Goal: Task Accomplishment & Management: Manage account settings

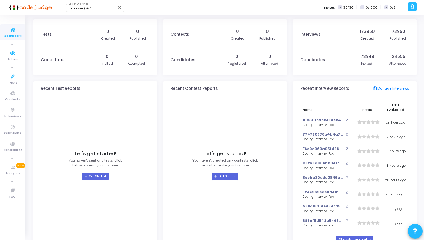
click at [10, 81] on span "Tests" at bounding box center [12, 83] width 9 height 5
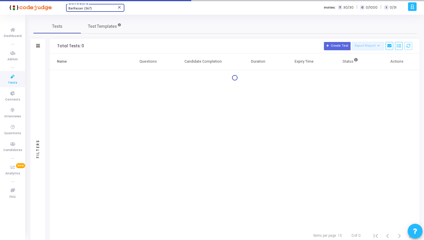
click at [81, 9] on span "BarRaiser (567)" at bounding box center [79, 9] width 23 height 4
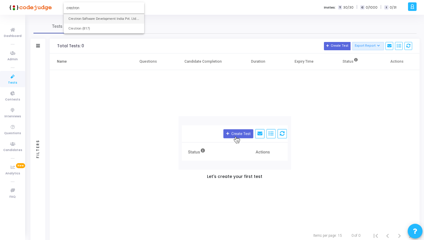
type input "crestron"
click at [86, 22] on span "Crestron Software Development India Pvt. Ltd. (644)" at bounding box center [103, 19] width 71 height 10
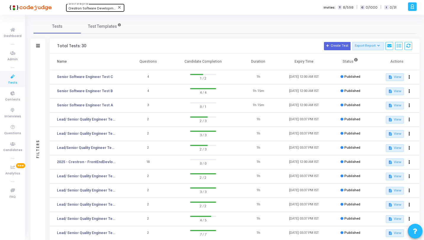
click at [414, 7] on icon at bounding box center [412, 6] width 4 height 7
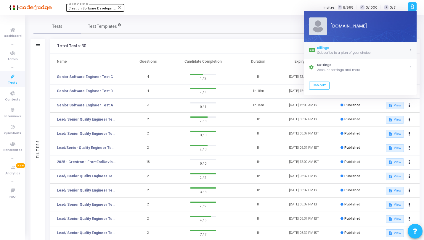
click at [337, 52] on div "Subscribe to a plan of your choice" at bounding box center [363, 52] width 92 height 5
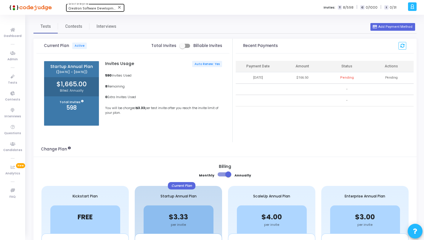
click at [187, 46] on span at bounding box center [184, 46] width 11 height 4
click at [182, 48] on input "checkbox" at bounding box center [182, 48] width 0 height 0
checkbox input "true"
click at [89, 4] on div "Crestron Software Development India Pvt. Ltd. (644) Select Enterprise" at bounding box center [94, 7] width 53 height 9
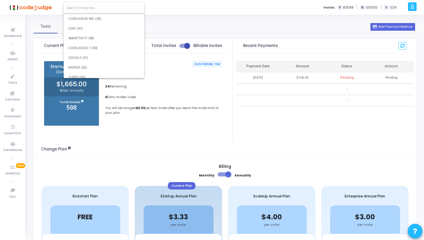
scroll to position [5628, 0]
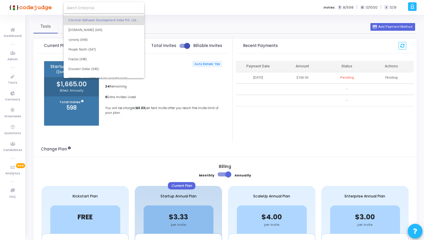
click at [184, 15] on div at bounding box center [212, 120] width 424 height 240
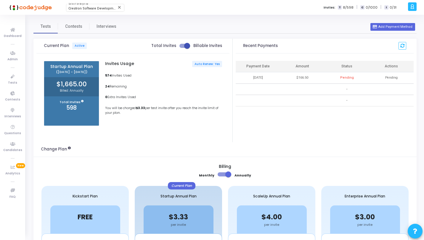
scroll to position [5617, 0]
click at [164, 32] on div "Tests Contests Interviews" at bounding box center [224, 26] width 383 height 14
click at [18, 55] on icon at bounding box center [13, 53] width 12 height 7
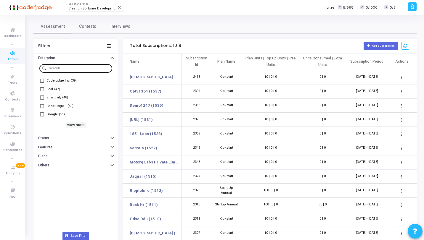
click at [78, 64] on div at bounding box center [79, 67] width 61 height 9
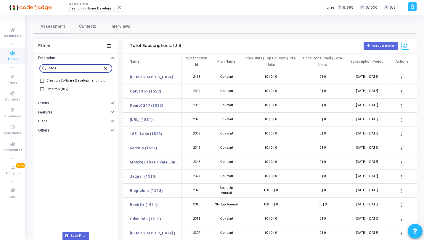
type input "Cres"
click at [74, 79] on span "Crestron Software Development India Pvt. Ltd. (644)" at bounding box center [77, 80] width 60 height 7
click at [42, 83] on input "Crestron Software Development India Pvt. Ltd. (644)" at bounding box center [42, 83] width 0 height 0
checkbox input "true"
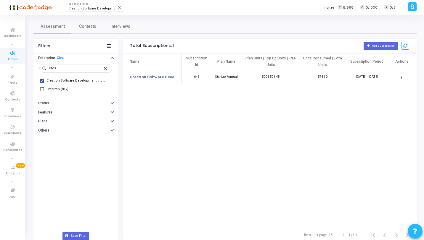
click at [58, 89] on span "Crestron (817)" at bounding box center [58, 89] width 22 height 7
click at [42, 92] on input "Crestron (817)" at bounding box center [42, 92] width 0 height 0
checkbox input "true"
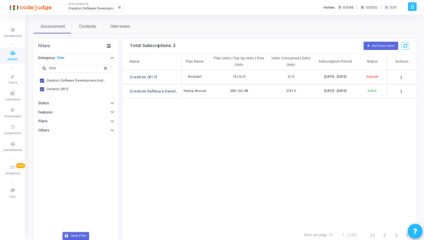
click at [401, 91] on mat-icon "more_vert" at bounding box center [401, 91] width 7 height 7
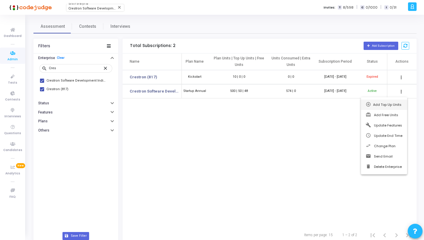
click at [390, 104] on span "Add Top Up Units" at bounding box center [387, 104] width 28 height 5
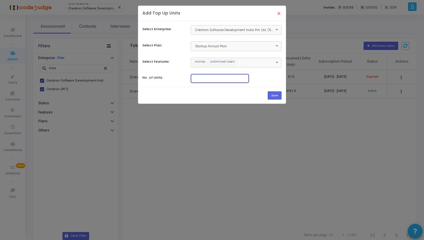
click at [215, 79] on input "number" at bounding box center [219, 78] width 53 height 4
type input "50"
click at [273, 95] on button "Save" at bounding box center [275, 96] width 14 height 8
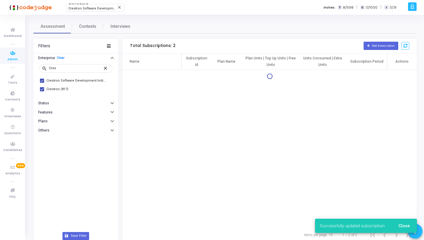
scroll to position [0, 0]
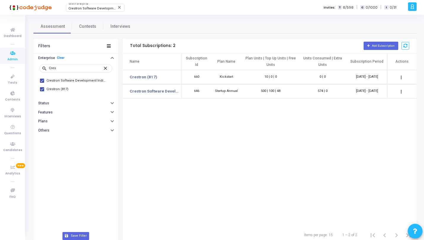
click at [45, 89] on label "Crestron (817)" at bounding box center [54, 89] width 28 height 7
click at [42, 92] on input "Crestron (817)" at bounding box center [42, 92] width 0 height 0
checkbox input "false"
click at [414, 9] on icon at bounding box center [412, 6] width 4 height 7
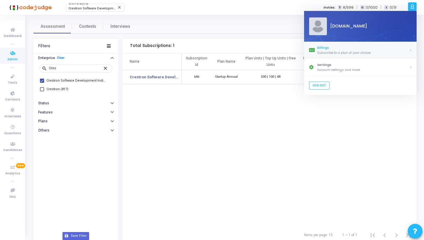
click at [326, 48] on div "Billings" at bounding box center [363, 47] width 92 height 5
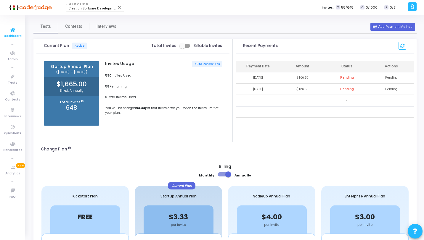
click at [12, 31] on icon at bounding box center [13, 29] width 12 height 7
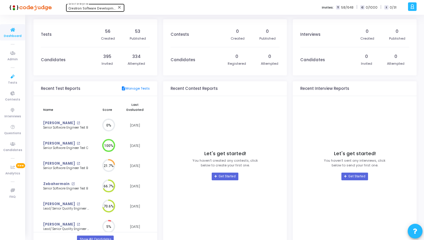
click at [97, 6] on div "Crestron Software Development India Pvt. Ltd. (644) Select Enterprise" at bounding box center [94, 7] width 53 height 9
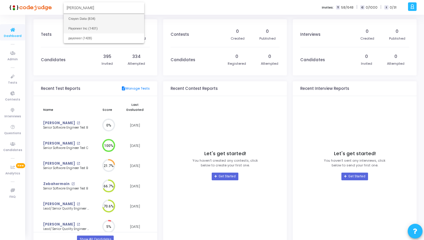
type input "ayon"
click at [88, 25] on span "Payoneer Inc (1401)" at bounding box center [103, 29] width 71 height 10
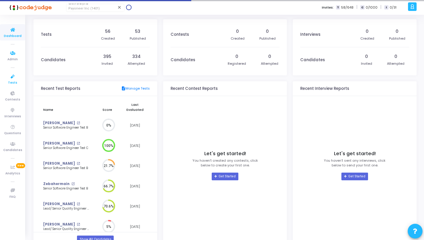
click at [16, 74] on icon at bounding box center [13, 76] width 12 height 7
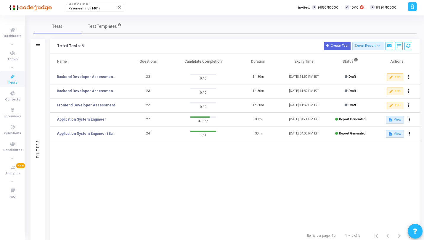
click at [413, 7] on icon at bounding box center [412, 6] width 4 height 7
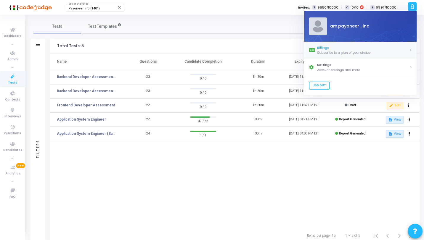
click at [356, 52] on div "Subscribe to a plan of your choice" at bounding box center [363, 52] width 92 height 5
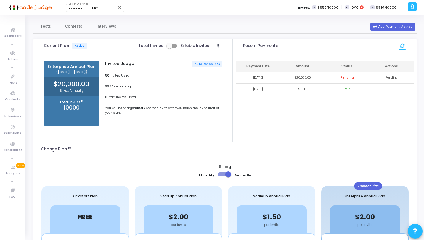
click at [409, 9] on div at bounding box center [412, 6] width 9 height 9
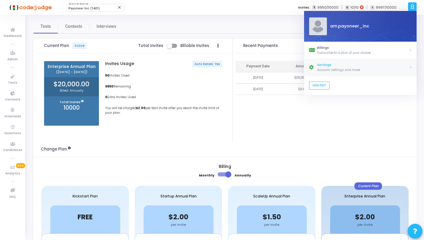
click at [326, 68] on div "Account settings and more" at bounding box center [363, 70] width 92 height 5
select select "91"
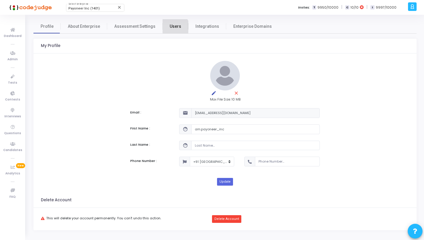
click at [167, 30] on link "Users" at bounding box center [176, 26] width 26 height 14
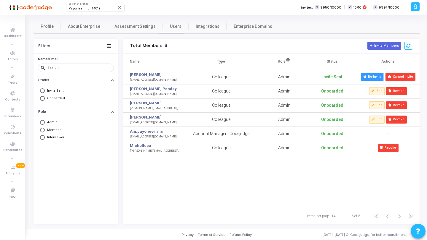
click at [367, 77] on button "Re-Invite" at bounding box center [371, 77] width 23 height 8
click at [43, 23] on span "Profile" at bounding box center [47, 26] width 13 height 6
select select "91"
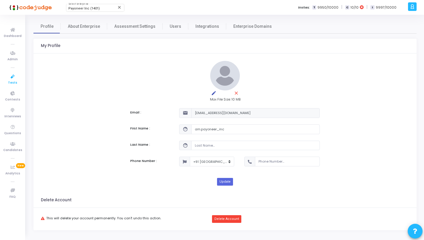
click at [14, 81] on span "Tests" at bounding box center [12, 83] width 9 height 5
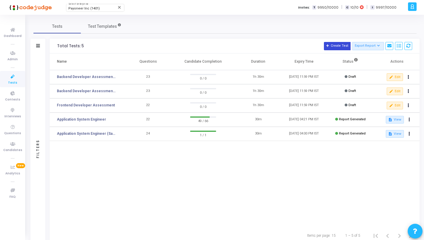
click at [330, 46] on icon at bounding box center [327, 45] width 3 height 3
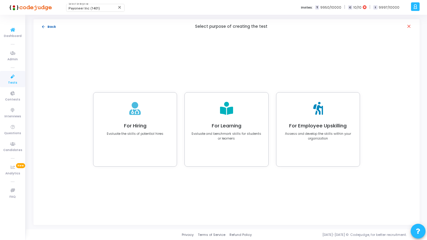
click at [45, 24] on button "arrow_back Back" at bounding box center [48, 27] width 15 height 6
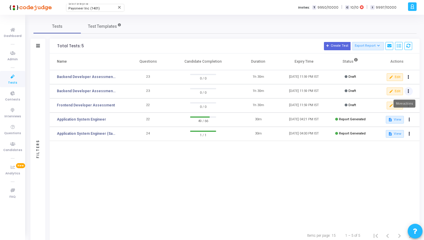
click at [409, 92] on icon at bounding box center [408, 91] width 1 height 3
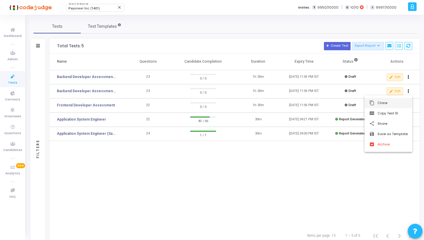
click at [381, 103] on button "content_copy Clone" at bounding box center [389, 103] width 48 height 10
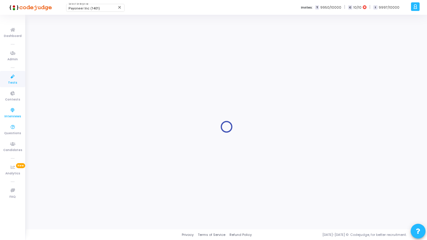
type input "Backend Developer Assessment (C# & .Net)"
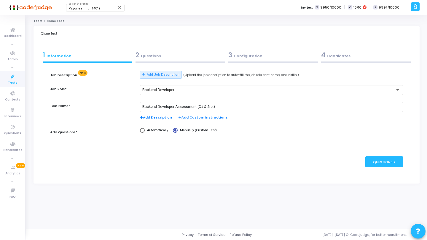
click at [181, 60] on div "2 Questions" at bounding box center [180, 57] width 93 height 16
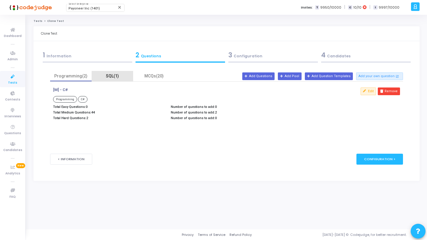
click at [113, 79] on div "SQL(1)" at bounding box center [112, 76] width 41 height 10
click at [144, 74] on div "MCQs(20)" at bounding box center [154, 76] width 34 height 6
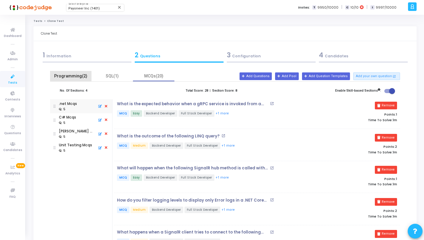
click at [75, 77] on div "Programming(2)" at bounding box center [71, 76] width 34 height 6
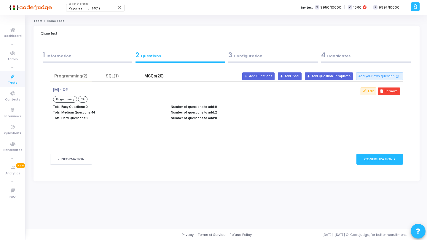
click at [147, 76] on div "MCQs(20)" at bounding box center [154, 76] width 34 height 6
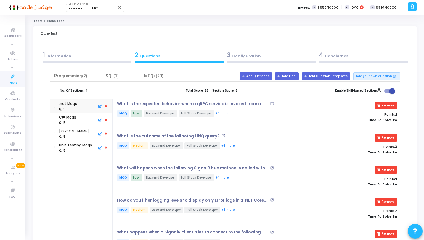
click at [112, 58] on div "1 Information" at bounding box center [87, 55] width 89 height 10
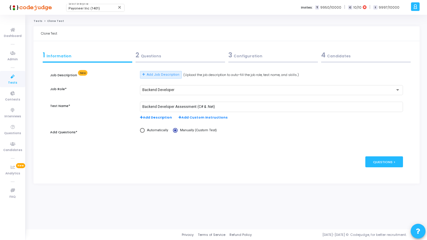
click at [149, 60] on div "2 Questions" at bounding box center [180, 57] width 93 height 16
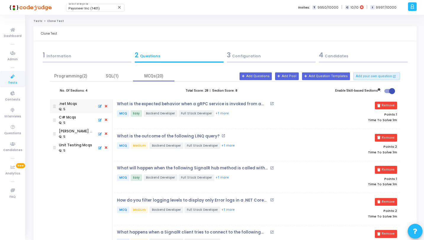
click at [254, 60] on div "3 Configuration" at bounding box center [271, 57] width 92 height 16
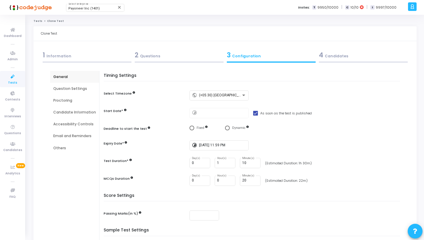
click at [185, 60] on div "2 Questions" at bounding box center [179, 55] width 89 height 10
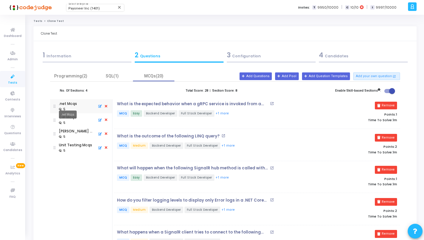
click at [72, 110] on mat-tooltip-component ".net Mcqs" at bounding box center [68, 115] width 26 height 16
click at [103, 106] on icon at bounding box center [105, 106] width 5 height 7
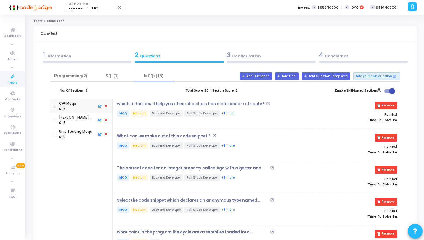
click at [103, 106] on icon at bounding box center [105, 106] width 5 height 7
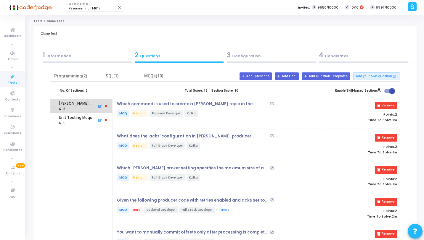
click at [103, 106] on icon at bounding box center [105, 106] width 5 height 7
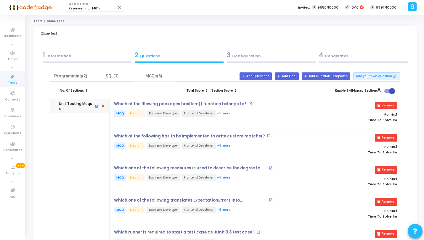
click at [102, 106] on icon at bounding box center [102, 106] width 5 height 7
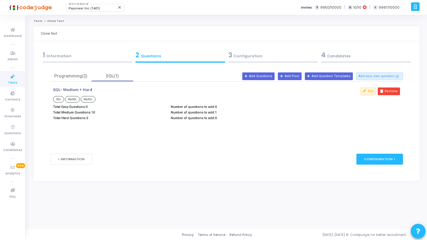
click at [346, 59] on div "4 Candidates" at bounding box center [365, 55] width 89 height 10
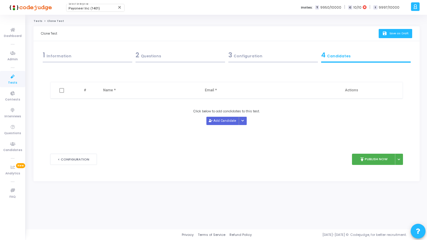
click at [384, 32] on icon "save" at bounding box center [385, 33] width 6 height 5
click at [303, 58] on div "3 Configuration" at bounding box center [272, 55] width 89 height 10
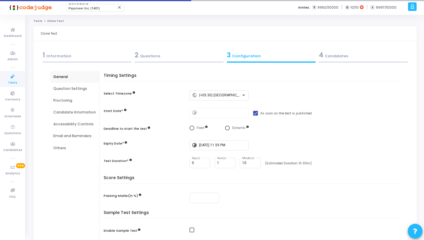
click at [10, 80] on icon at bounding box center [13, 76] width 12 height 7
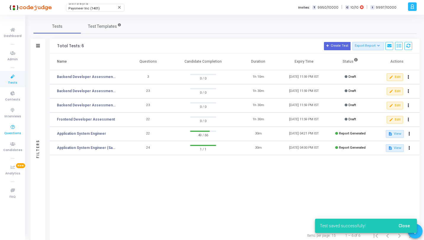
click at [12, 134] on span "Questions" at bounding box center [12, 133] width 17 height 5
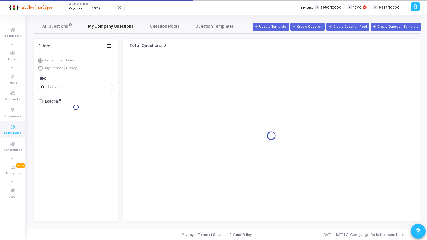
click at [99, 27] on span "My Company Questions" at bounding box center [111, 26] width 46 height 6
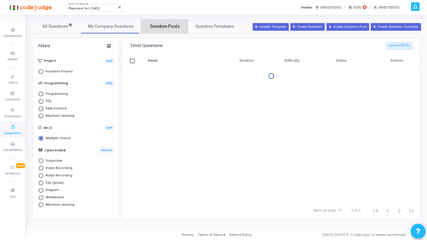
click at [177, 27] on span "Question Pools" at bounding box center [165, 26] width 30 height 6
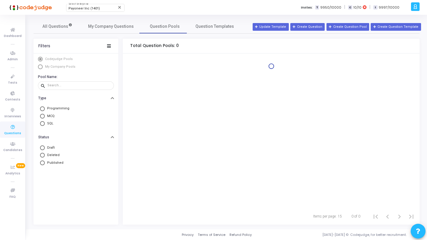
click at [66, 65] on span "My Company Pools" at bounding box center [60, 67] width 30 height 4
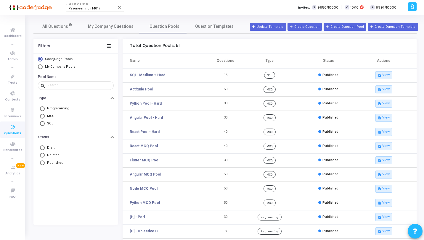
click at [66, 65] on span "My Company Pools" at bounding box center [60, 67] width 30 height 4
click at [43, 65] on input "My Company Pools" at bounding box center [40, 67] width 5 height 5
radio input "true"
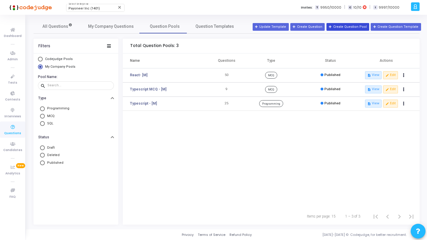
click at [349, 26] on button "Create Question Pool" at bounding box center [347, 27] width 43 height 8
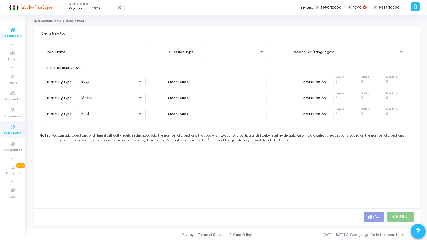
click at [18, 27] on icon at bounding box center [13, 29] width 12 height 7
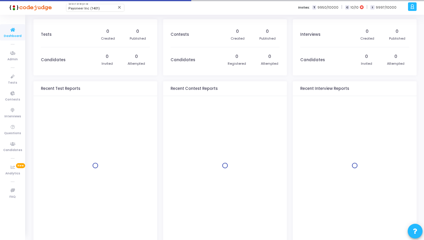
click at [80, 9] on span "Payoneer Inc (1401)" at bounding box center [83, 9] width 31 height 4
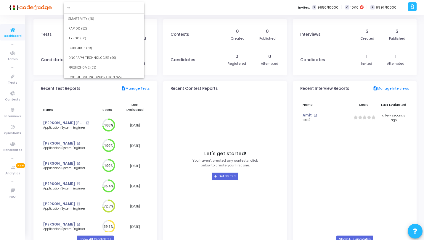
scroll to position [3, 3]
type input "r"
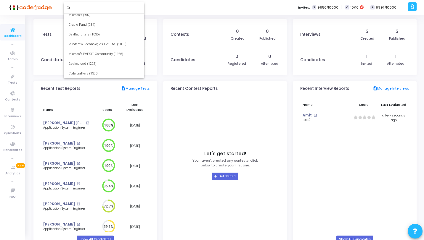
scroll to position [0, 0]
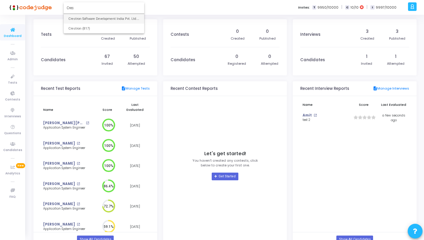
type input "Cres"
click at [97, 18] on span "Crestron Software Development India Pvt. Ltd. (644)" at bounding box center [103, 19] width 71 height 10
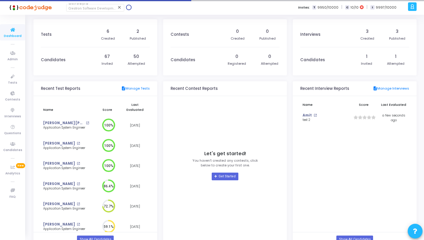
click at [416, 5] on div "a am.payoneer_inc Billings Subscribe to a plan of your choice Settings Account …" at bounding box center [415, 7] width 18 height 15
click at [413, 6] on icon at bounding box center [412, 6] width 4 height 7
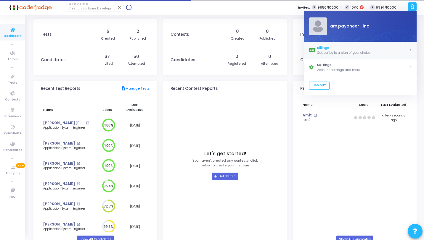
click at [352, 50] on div "Subscribe to a plan of your choice" at bounding box center [363, 52] width 92 height 5
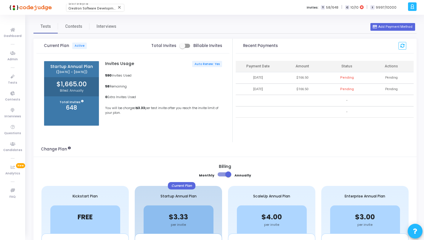
click at [417, 7] on div "a am.crestron.com Billings Subscribe to a plan of your choice Settings Account …" at bounding box center [415, 7] width 18 height 15
click at [411, 6] on icon at bounding box center [412, 6] width 4 height 7
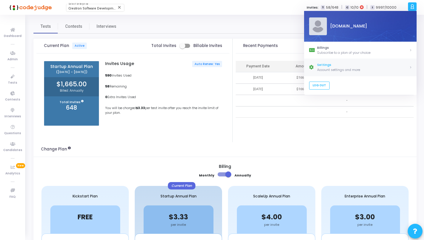
click at [340, 61] on link "Settings Account settings and more" at bounding box center [360, 67] width 113 height 17
select select "91"
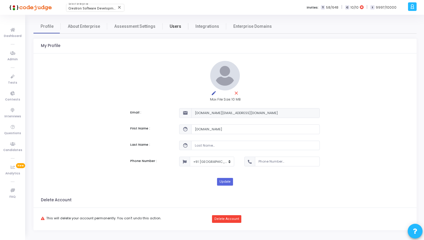
click at [170, 27] on span "Users" at bounding box center [176, 26] width 12 height 6
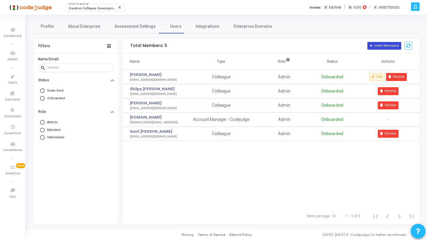
click at [380, 47] on button "Invite Members" at bounding box center [384, 46] width 34 height 8
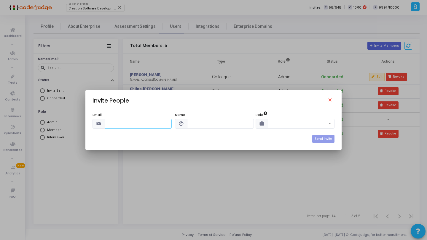
paste input "Akshata.h@crestron.com"
type input "Akshata.h@crestron.com"
click at [204, 121] on input "text" at bounding box center [220, 124] width 67 height 10
type input "Akshata"
click at [314, 124] on input "text" at bounding box center [295, 123] width 49 height 5
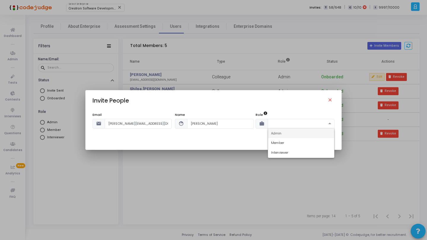
click at [290, 133] on div "Admin" at bounding box center [301, 134] width 66 height 10
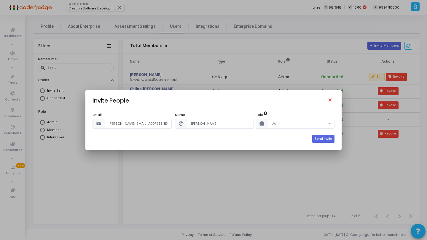
click at [258, 140] on div "Send Invite" at bounding box center [213, 139] width 242 height 8
click at [326, 138] on button "Send Invite" at bounding box center [323, 139] width 22 height 8
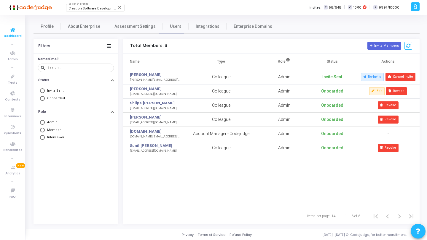
click at [17, 30] on icon at bounding box center [13, 29] width 12 height 7
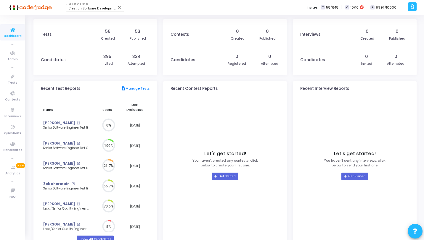
scroll to position [13, 6]
click at [68, 9] on span "Crestron Software Development India Pvt. Ltd. (644)" at bounding box center [108, 9] width 80 height 4
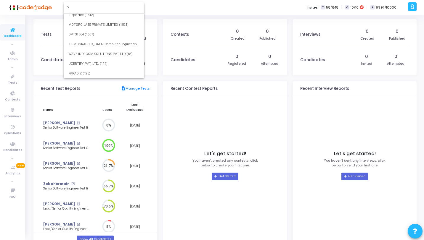
scroll to position [0, 0]
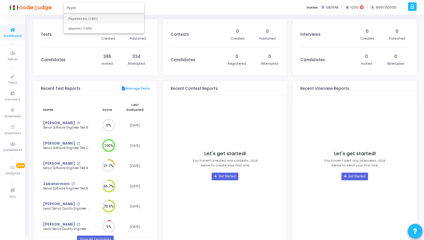
type input "Payon"
click at [85, 19] on span "Payoneer Inc (1401)" at bounding box center [103, 19] width 71 height 10
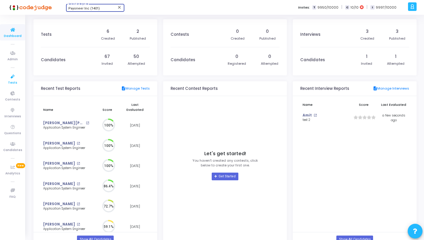
scroll to position [13, 6]
click at [12, 79] on icon at bounding box center [13, 76] width 12 height 7
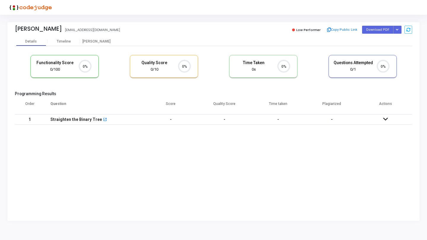
scroll to position [12, 15]
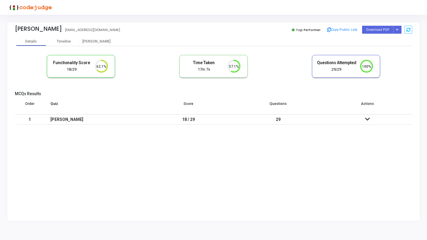
scroll to position [3, 3]
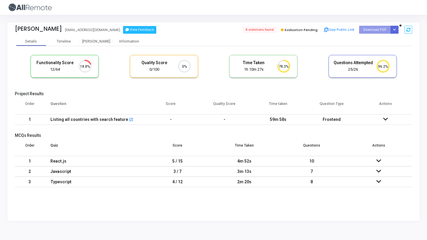
click at [123, 30] on button "View Feedback" at bounding box center [139, 30] width 33 height 8
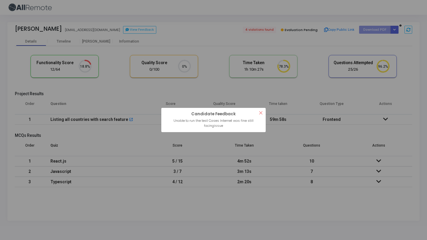
click at [229, 107] on div "? ! i Candidate Feedback × Unable to run the test Cases Internet was fine still…" at bounding box center [213, 120] width 427 height 240
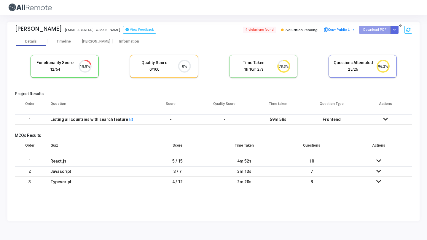
click at [127, 25] on div "Harsh Kumar kumarharsh782@gmail.com View Feedback" at bounding box center [112, 29] width 195 height 9
click at [134, 33] on button "View Feedback" at bounding box center [139, 30] width 33 height 8
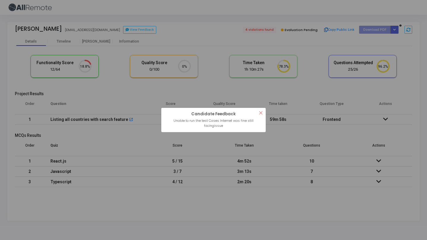
click at [217, 76] on div "? ! i Candidate Feedback × Unable to run the test Cases Internet was fine still…" at bounding box center [213, 120] width 427 height 240
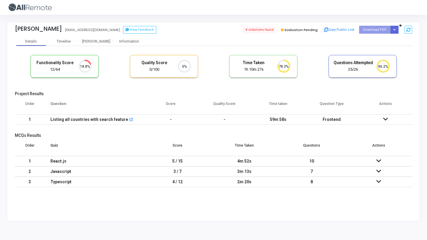
click at [376, 116] on td at bounding box center [385, 120] width 54 height 10
click at [185, 117] on td "-" at bounding box center [171, 120] width 54 height 10
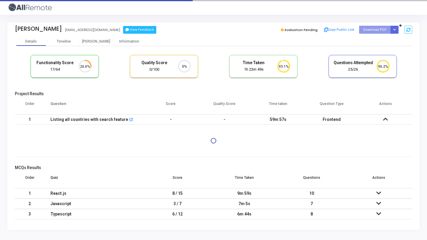
click at [123, 28] on button "View Feedback" at bounding box center [139, 30] width 33 height 8
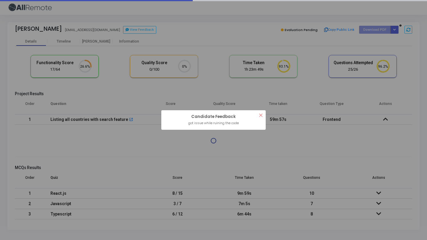
click at [196, 33] on div "? ! i Candidate Feedback × got issue while ruining the code OK Cancel" at bounding box center [213, 120] width 427 height 240
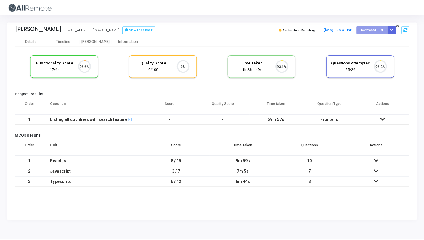
scroll to position [12, 15]
click at [283, 119] on td "59m 57s" at bounding box center [278, 120] width 54 height 10
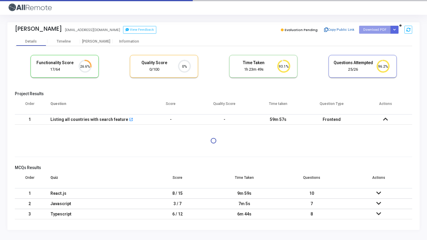
click at [338, 28] on button "Copy Public Link" at bounding box center [339, 29] width 34 height 9
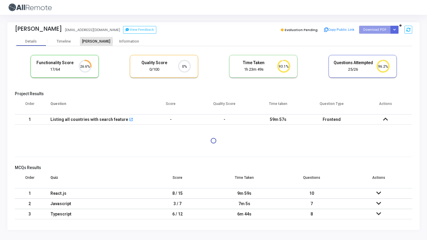
click at [99, 38] on div "[PERSON_NAME]" at bounding box center [96, 41] width 33 height 9
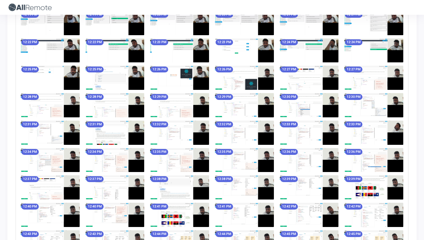
scroll to position [408, 0]
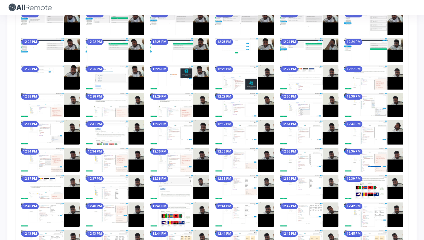
click at [110, 78] on img at bounding box center [115, 77] width 59 height 24
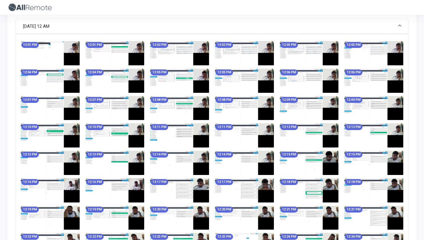
scroll to position [0, 0]
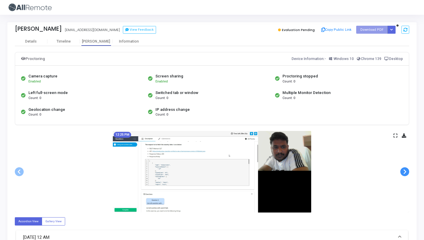
click at [403, 173] on span at bounding box center [404, 172] width 9 height 9
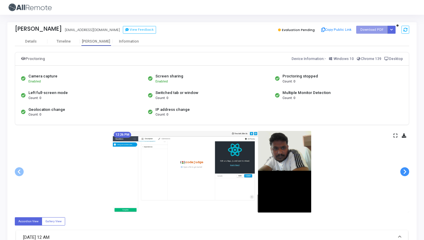
click at [403, 173] on span at bounding box center [404, 172] width 9 height 9
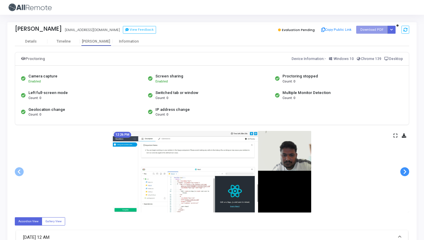
click at [403, 173] on span at bounding box center [404, 172] width 9 height 9
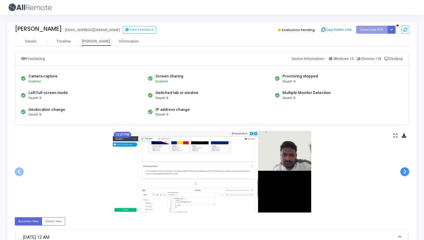
click at [403, 173] on span at bounding box center [404, 172] width 9 height 9
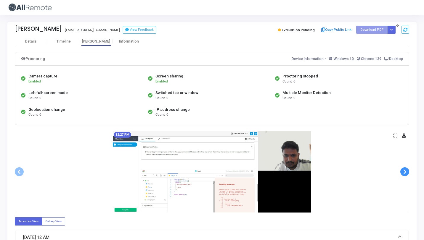
click at [403, 173] on span at bounding box center [404, 172] width 9 height 9
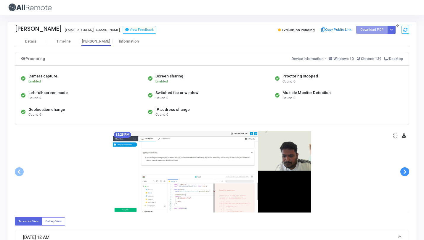
click at [403, 173] on span at bounding box center [404, 172] width 9 height 9
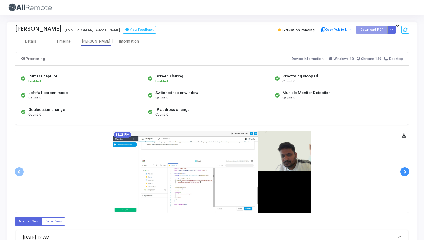
click at [403, 173] on span at bounding box center [404, 172] width 9 height 9
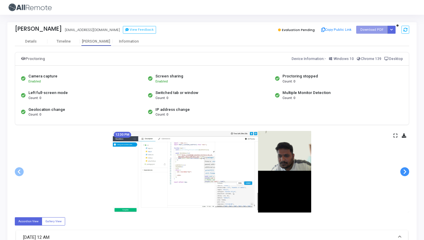
click at [403, 173] on span at bounding box center [404, 172] width 9 height 9
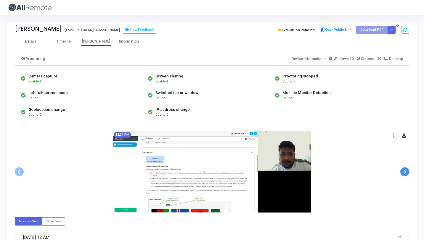
click at [403, 173] on span at bounding box center [404, 172] width 9 height 9
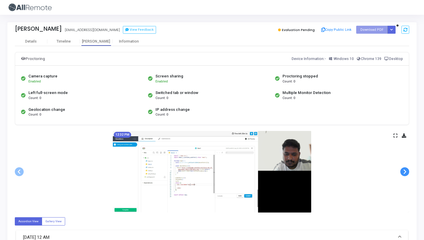
click at [403, 173] on span at bounding box center [404, 172] width 9 height 9
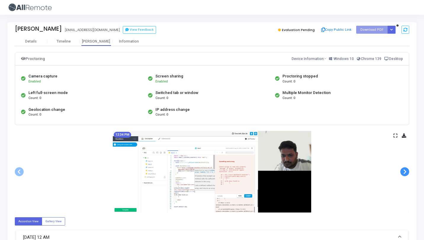
click at [403, 173] on span at bounding box center [404, 172] width 9 height 9
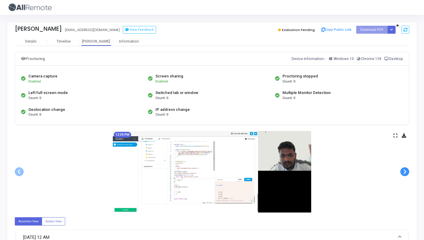
click at [403, 173] on span at bounding box center [404, 172] width 9 height 9
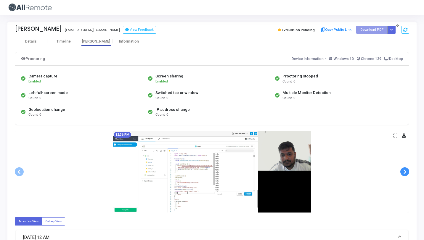
click at [403, 173] on span at bounding box center [404, 172] width 9 height 9
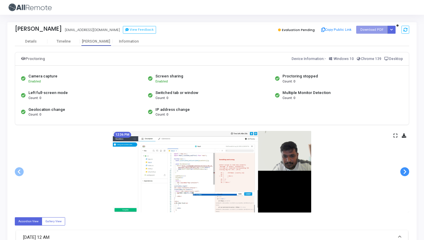
click at [403, 173] on span at bounding box center [404, 172] width 9 height 9
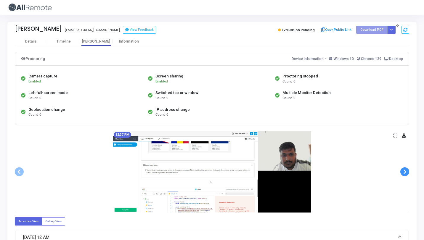
click at [403, 173] on span at bounding box center [404, 172] width 9 height 9
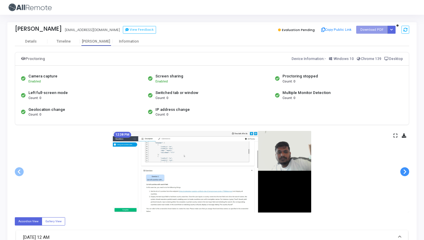
click at [403, 173] on span at bounding box center [404, 172] width 9 height 9
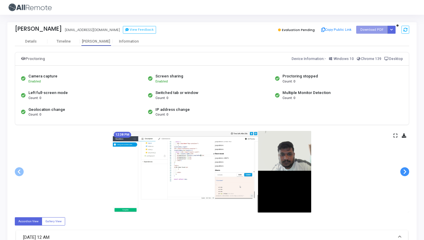
click at [403, 173] on span at bounding box center [404, 172] width 9 height 9
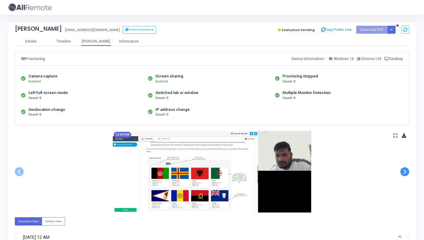
click at [403, 173] on span at bounding box center [404, 172] width 9 height 9
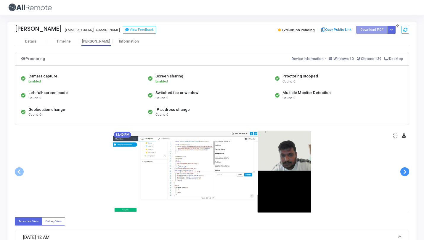
click at [403, 173] on span at bounding box center [404, 172] width 9 height 9
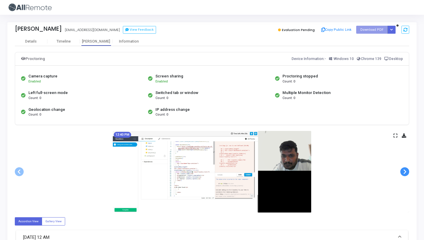
click at [403, 173] on span at bounding box center [404, 172] width 9 height 9
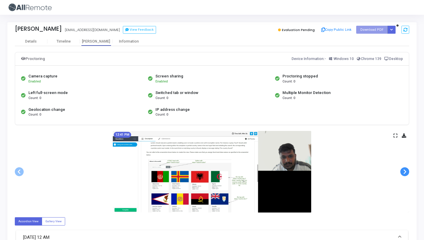
click at [403, 173] on span at bounding box center [404, 172] width 9 height 9
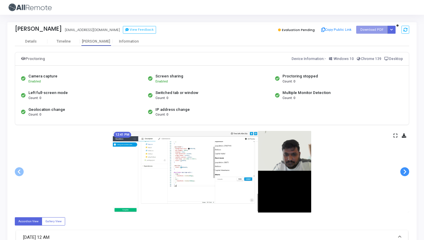
click at [403, 173] on span at bounding box center [404, 172] width 9 height 9
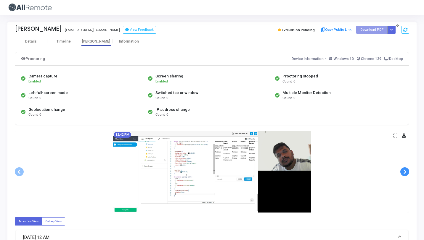
click at [403, 173] on span at bounding box center [404, 172] width 9 height 9
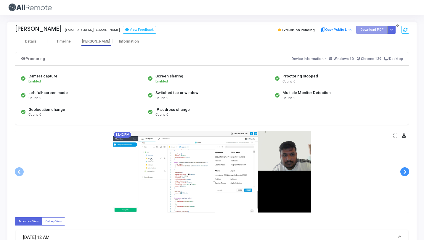
click at [403, 173] on span at bounding box center [404, 172] width 9 height 9
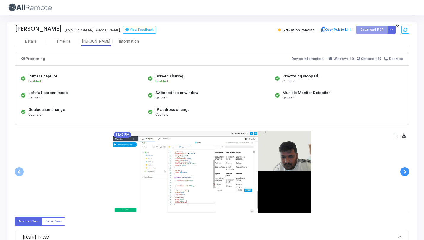
click at [403, 173] on span at bounding box center [404, 172] width 9 height 9
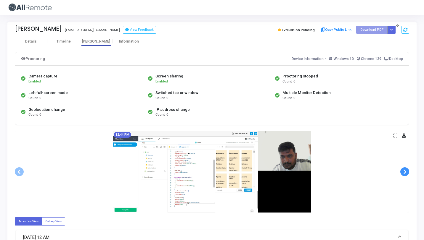
click at [403, 173] on span at bounding box center [404, 172] width 9 height 9
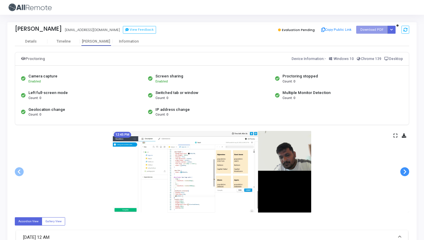
click at [403, 173] on span at bounding box center [404, 172] width 9 height 9
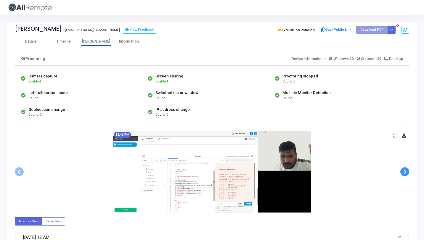
click at [403, 173] on span at bounding box center [404, 172] width 9 height 9
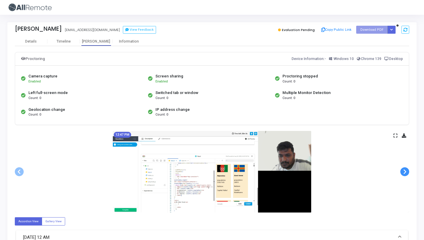
click at [403, 173] on span at bounding box center [404, 172] width 9 height 9
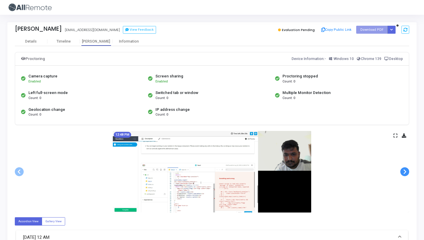
click at [403, 173] on span at bounding box center [404, 172] width 9 height 9
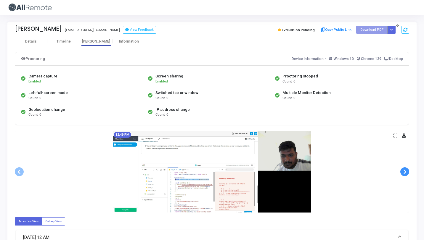
click at [403, 173] on span at bounding box center [404, 172] width 9 height 9
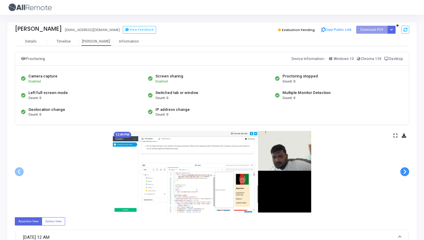
click at [403, 173] on span at bounding box center [404, 172] width 9 height 9
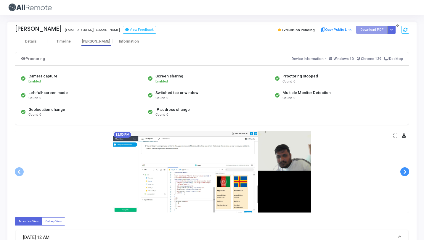
click at [403, 173] on span at bounding box center [404, 172] width 9 height 9
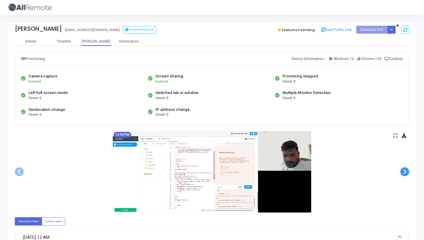
click at [403, 173] on span at bounding box center [404, 172] width 9 height 9
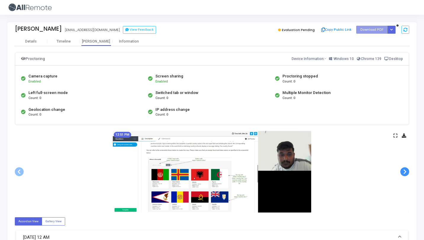
click at [403, 173] on span at bounding box center [404, 172] width 9 height 9
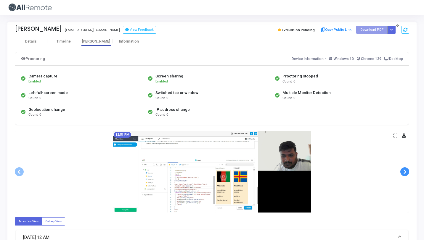
click at [403, 173] on span at bounding box center [404, 172] width 9 height 9
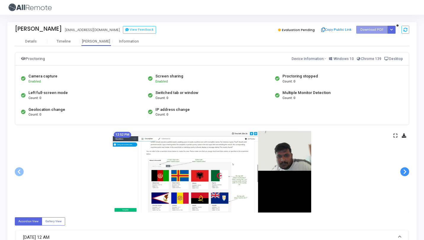
click at [403, 173] on span at bounding box center [404, 172] width 9 height 9
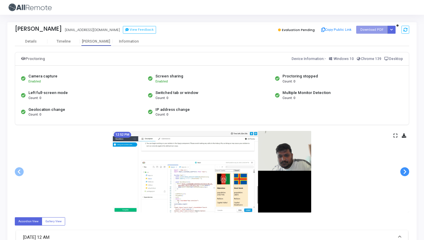
click at [403, 173] on span at bounding box center [404, 172] width 9 height 9
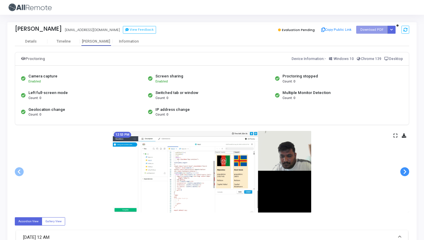
click at [403, 173] on span at bounding box center [404, 172] width 9 height 9
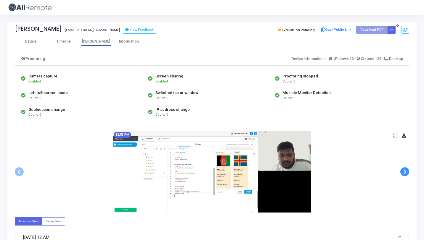
click at [403, 173] on span at bounding box center [404, 172] width 9 height 9
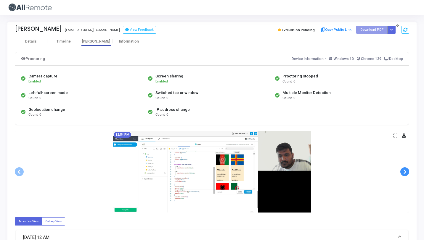
click at [403, 173] on span at bounding box center [404, 172] width 9 height 9
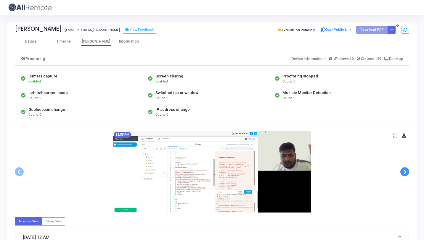
click at [403, 173] on span at bounding box center [404, 172] width 9 height 9
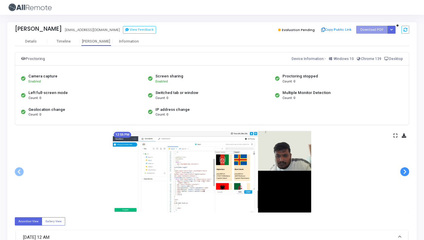
click at [403, 173] on span at bounding box center [404, 172] width 9 height 9
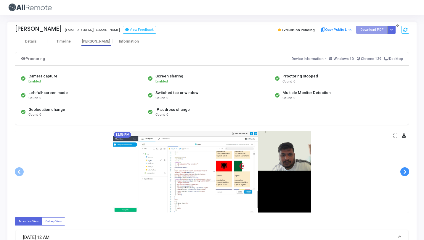
click at [403, 173] on span at bounding box center [404, 172] width 9 height 9
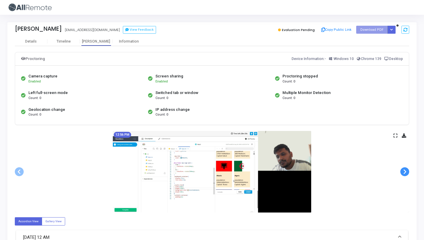
click at [403, 173] on span at bounding box center [404, 172] width 9 height 9
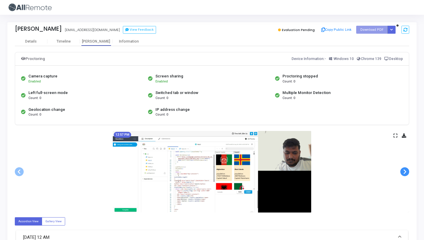
click at [403, 173] on span at bounding box center [404, 172] width 9 height 9
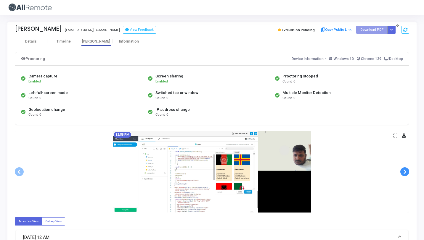
click at [403, 173] on span at bounding box center [404, 172] width 9 height 9
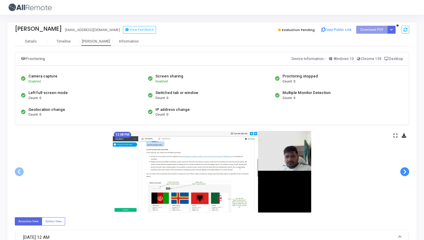
click at [403, 173] on span at bounding box center [404, 172] width 9 height 9
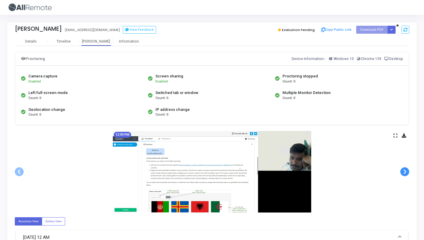
click at [403, 173] on span at bounding box center [404, 172] width 9 height 9
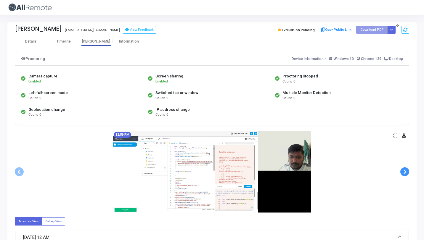
click at [403, 173] on span at bounding box center [404, 172] width 9 height 9
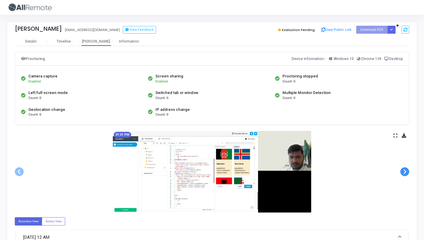
click at [403, 173] on span at bounding box center [404, 172] width 9 height 9
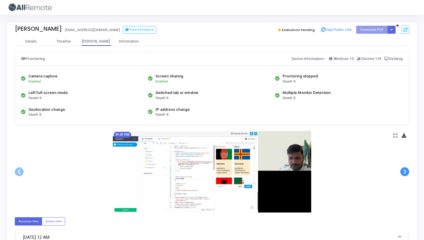
click at [403, 173] on span at bounding box center [404, 172] width 9 height 9
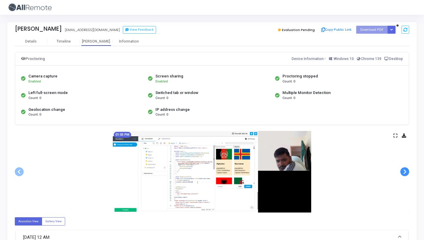
click at [403, 173] on span at bounding box center [404, 172] width 9 height 9
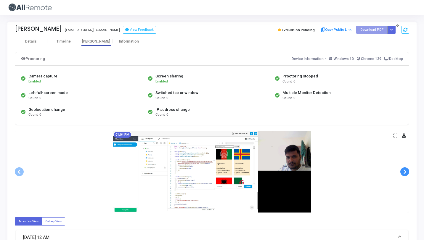
click at [403, 173] on span at bounding box center [404, 172] width 9 height 9
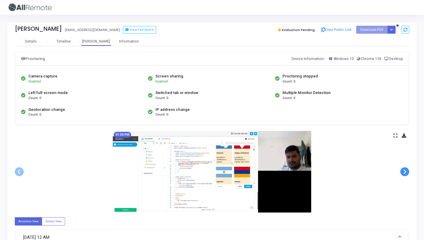
click at [403, 173] on span at bounding box center [404, 172] width 9 height 9
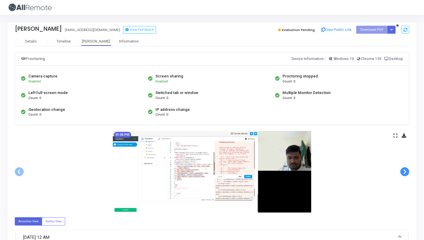
click at [403, 173] on span at bounding box center [404, 172] width 9 height 9
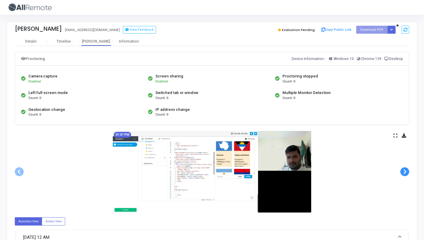
click at [403, 173] on span at bounding box center [404, 172] width 9 height 9
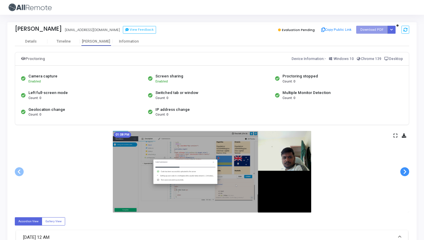
click at [403, 173] on span at bounding box center [404, 172] width 9 height 9
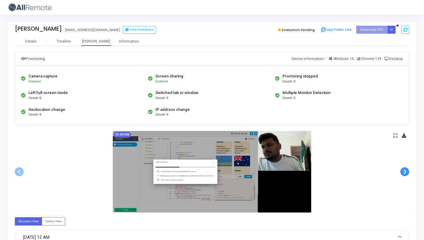
click at [403, 173] on span at bounding box center [404, 172] width 9 height 9
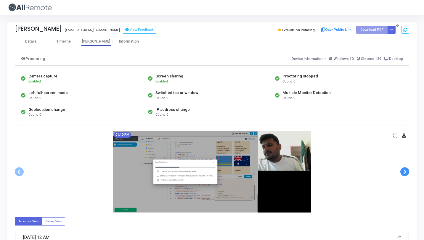
click at [403, 173] on span at bounding box center [404, 172] width 9 height 9
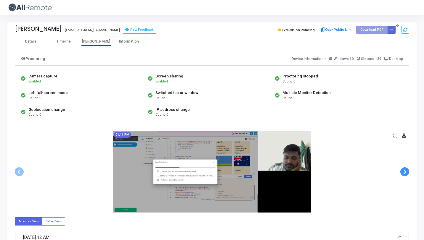
click at [403, 173] on span at bounding box center [404, 172] width 9 height 9
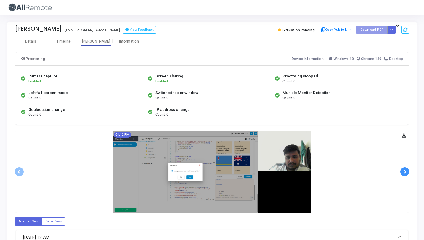
click at [403, 173] on span at bounding box center [404, 172] width 9 height 9
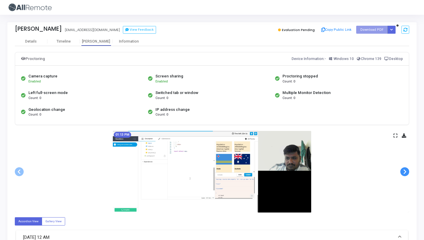
click at [403, 173] on span at bounding box center [404, 172] width 9 height 9
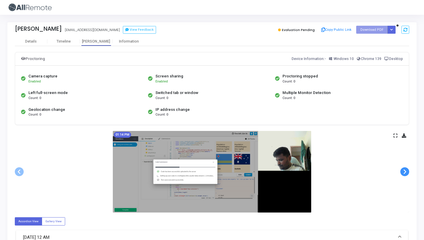
click at [403, 173] on span at bounding box center [404, 172] width 9 height 9
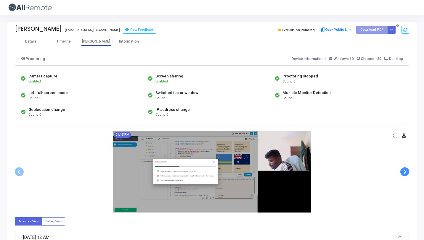
click at [403, 173] on span at bounding box center [404, 172] width 9 height 9
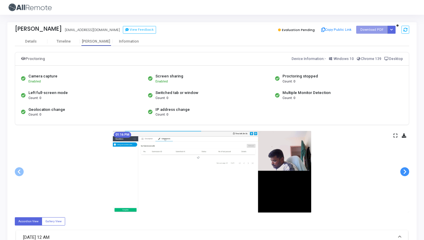
click at [403, 173] on span at bounding box center [404, 172] width 9 height 9
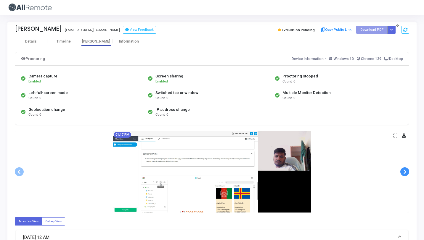
click at [403, 173] on span at bounding box center [404, 172] width 9 height 9
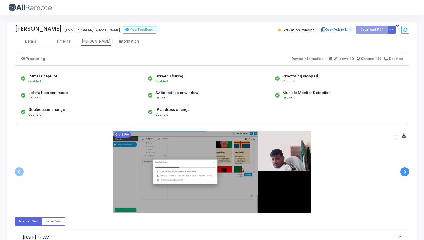
click at [403, 173] on span at bounding box center [404, 172] width 9 height 9
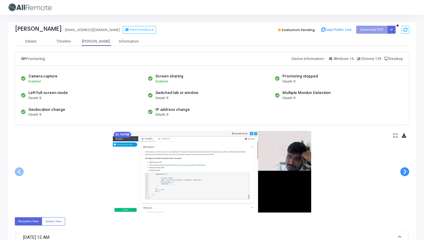
click at [403, 173] on span at bounding box center [404, 172] width 9 height 9
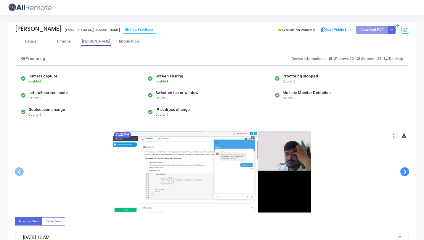
click at [403, 173] on span at bounding box center [404, 172] width 9 height 9
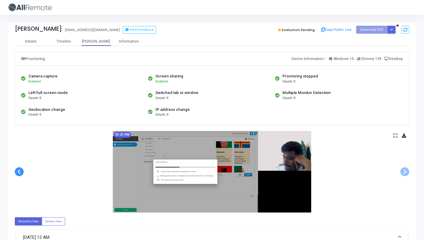
click at [21, 172] on span at bounding box center [19, 172] width 9 height 9
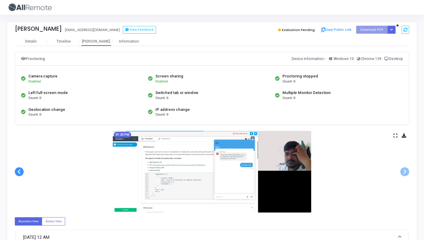
click at [15, 172] on span at bounding box center [19, 172] width 9 height 9
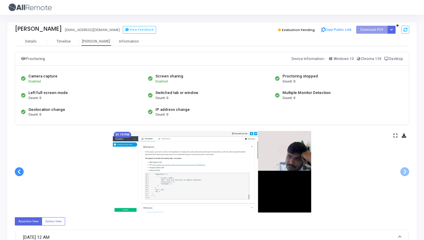
click at [15, 172] on span at bounding box center [19, 172] width 9 height 9
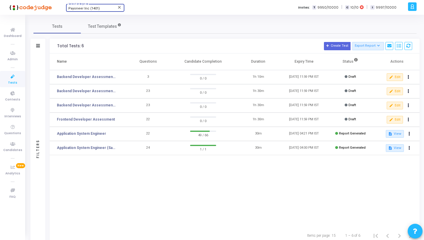
click at [87, 8] on span "Payoneer Inc (1401)" at bounding box center [83, 9] width 31 height 4
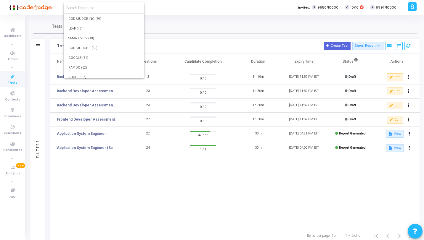
type input "l"
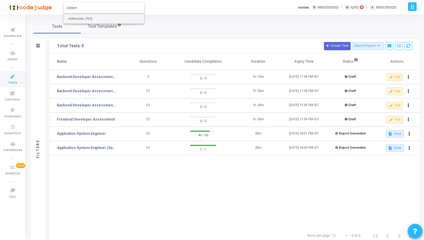
type input "Allrem"
click at [88, 19] on span "AllRemote (793)" at bounding box center [103, 19] width 71 height 10
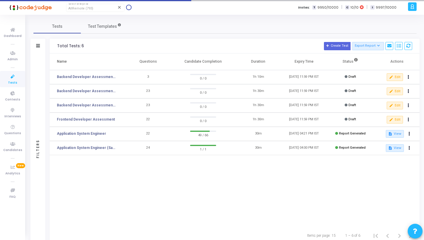
click at [16, 79] on icon at bounding box center [13, 76] width 12 height 7
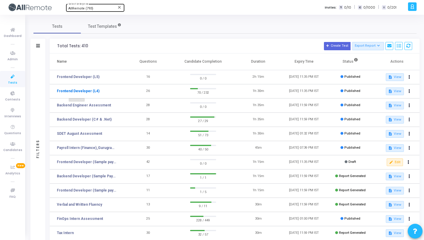
click at [90, 92] on link "Frontend Developer (L4)" at bounding box center [78, 91] width 43 height 5
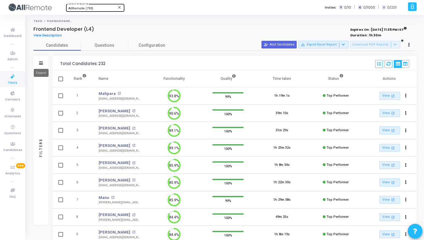
click at [39, 62] on icon at bounding box center [41, 63] width 4 height 3
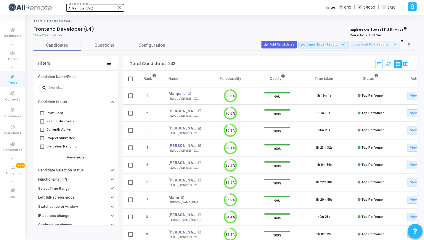
click at [189, 26] on div "Tests Frontend Developer (L4) Frontend Developer (L4) View Description Expires …" at bounding box center [224, 191] width 383 height 345
click at [408, 42] on button at bounding box center [409, 45] width 8 height 8
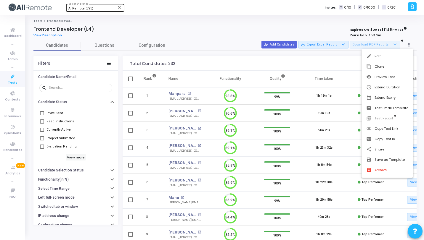
click at [50, 131] on div at bounding box center [212, 120] width 424 height 240
click at [50, 131] on span "Currently Active" at bounding box center [59, 129] width 24 height 7
click at [42, 132] on input "Currently Active" at bounding box center [42, 132] width 0 height 0
checkbox input "true"
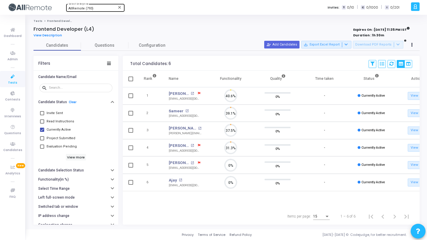
scroll to position [12, 15]
click at [384, 63] on button at bounding box center [382, 64] width 8 height 8
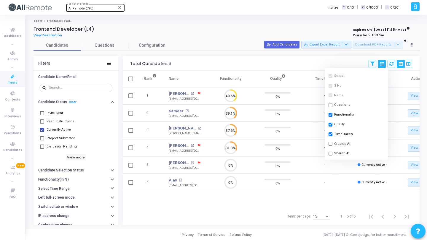
scroll to position [11, 0]
drag, startPoint x: 337, startPoint y: 153, endPoint x: 335, endPoint y: 146, distance: 7.8
click at [337, 153] on button "Started At" at bounding box center [356, 153] width 63 height 10
checkbox input "true"
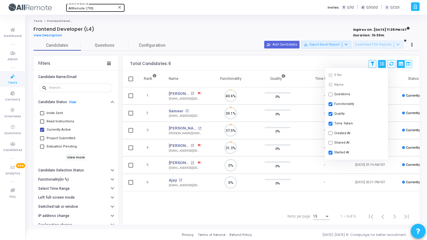
scroll to position [12, 15]
click at [273, 62] on div "Total Candidates: 6 Save View Delete View Select S No Name Questions Functional…" at bounding box center [271, 63] width 296 height 15
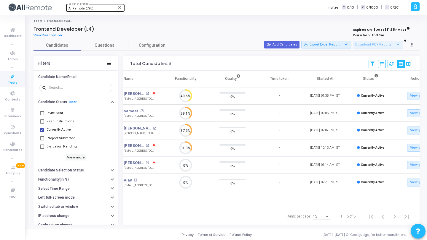
scroll to position [0, 66]
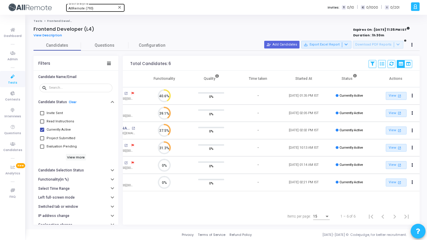
click at [274, 197] on div "Rank Name Functionality Quality Time taken Started At Status Actions 1 Shlok Ba…" at bounding box center [271, 140] width 296 height 138
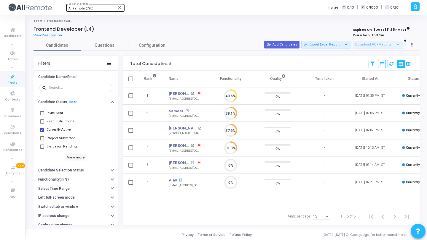
click at [180, 181] on mat-icon "open_in_new" at bounding box center [180, 180] width 3 height 3
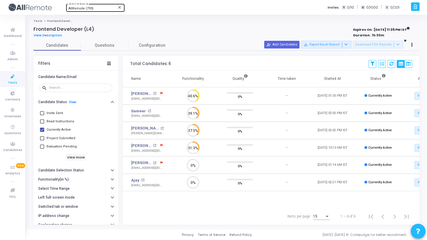
scroll to position [0, 0]
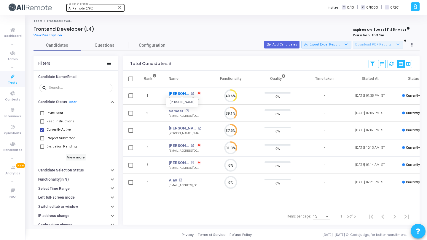
click at [181, 92] on link "[PERSON_NAME]" at bounding box center [179, 94] width 20 height 6
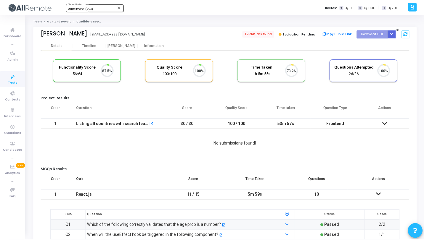
scroll to position [12, 15]
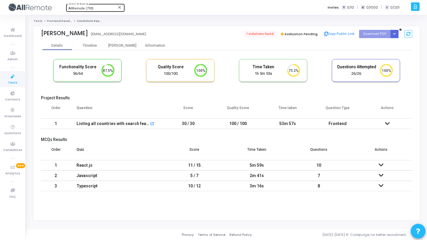
click at [208, 124] on td "30 / 30" at bounding box center [188, 124] width 50 height 10
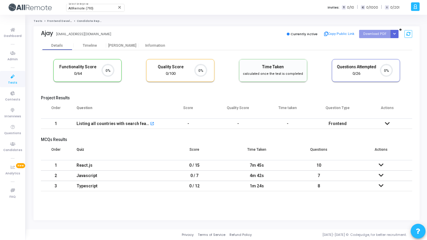
scroll to position [3, 3]
click at [220, 126] on td "-" at bounding box center [238, 124] width 50 height 10
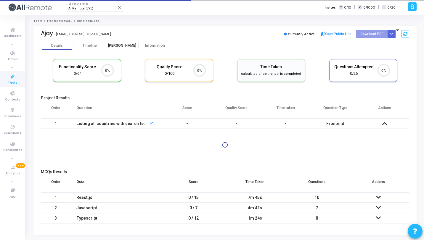
click at [121, 45] on div "[PERSON_NAME]" at bounding box center [122, 46] width 33 height 4
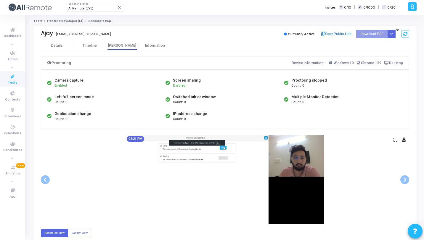
click at [52, 21] on link "Frontend Developer (L4)" at bounding box center [65, 21] width 36 height 4
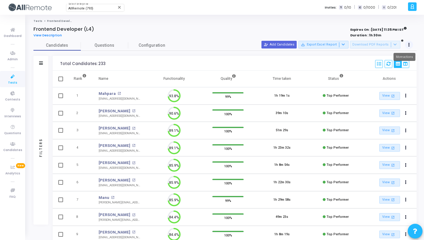
click at [411, 44] on button at bounding box center [409, 45] width 8 height 8
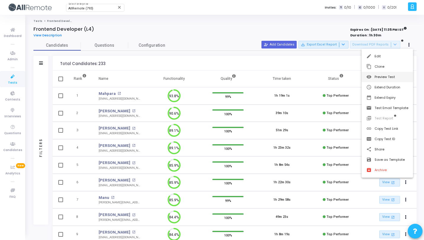
click at [390, 79] on button "visibility Preview Test" at bounding box center [388, 77] width 52 height 10
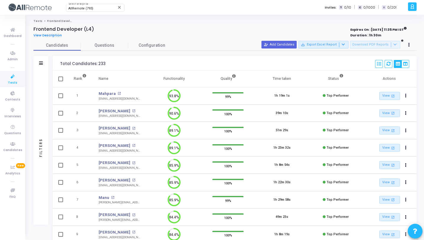
click at [9, 80] on icon at bounding box center [13, 76] width 12 height 7
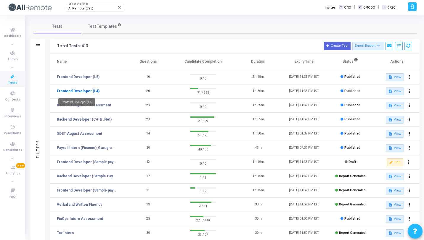
click at [81, 92] on link "Frontend Developer (L4)" at bounding box center [78, 91] width 43 height 5
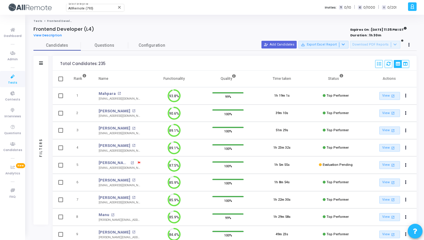
scroll to position [12, 15]
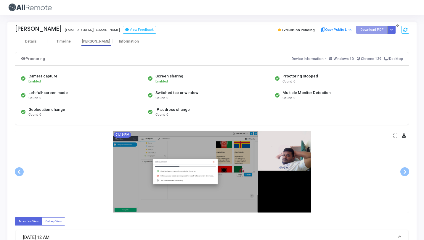
drag, startPoint x: 29, startPoint y: 5, endPoint x: 27, endPoint y: 1, distance: 4.0
click at [29, 5] on img at bounding box center [29, 7] width 44 height 12
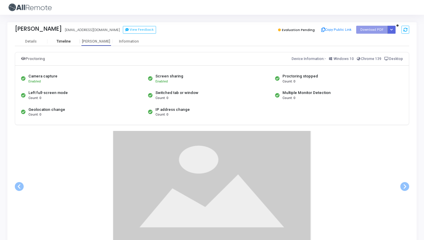
click at [64, 43] on div "Timeline" at bounding box center [64, 41] width 14 height 4
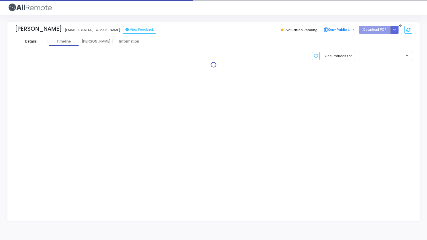
click at [40, 39] on div "Details" at bounding box center [31, 41] width 33 height 4
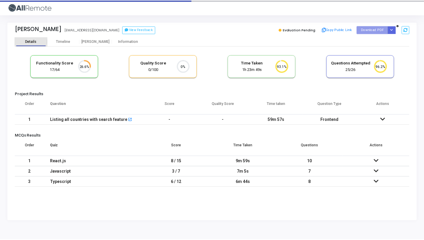
scroll to position [20, 65]
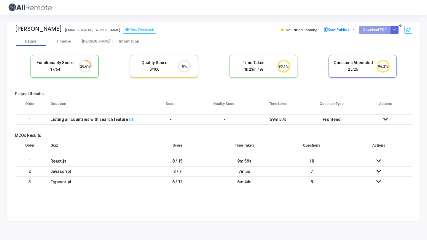
click at [156, 123] on td "-" at bounding box center [171, 120] width 54 height 10
click at [202, 120] on td "-" at bounding box center [224, 120] width 54 height 10
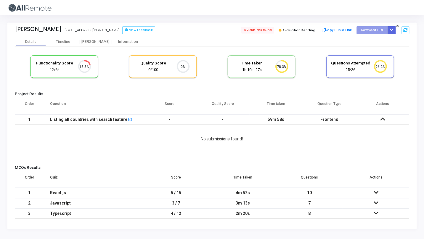
scroll to position [12, 15]
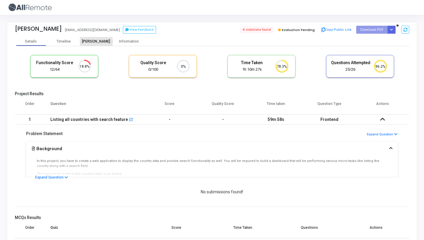
click at [100, 42] on div "[PERSON_NAME]" at bounding box center [96, 41] width 33 height 4
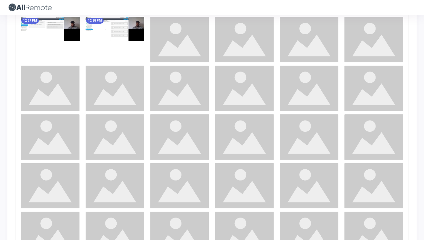
scroll to position [439, 0]
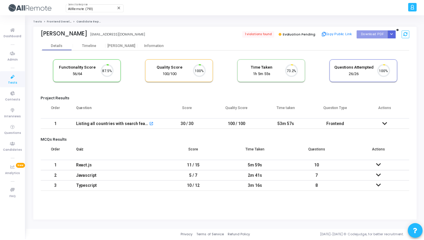
scroll to position [12, 15]
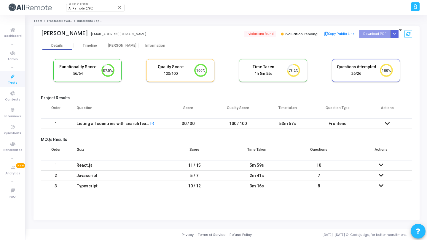
click at [202, 125] on td "30 / 30" at bounding box center [188, 124] width 50 height 10
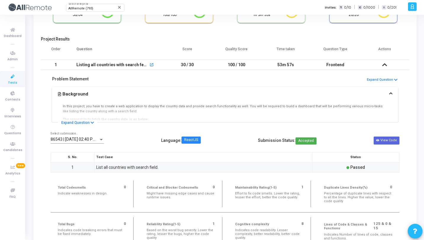
scroll to position [71, 0]
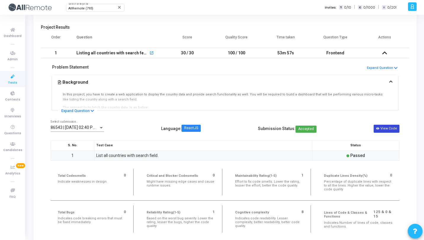
click at [395, 128] on button "View Code" at bounding box center [387, 129] width 26 height 8
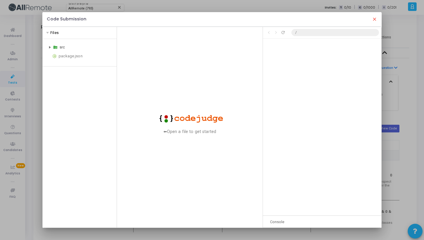
click at [65, 48] on div "src" at bounding box center [87, 47] width 55 height 7
click at [76, 55] on div "App.css" at bounding box center [88, 56] width 52 height 7
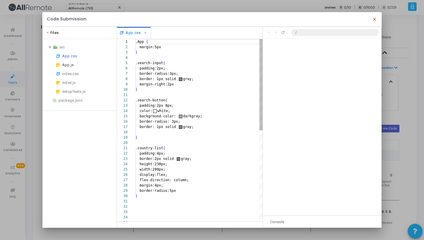
scroll to position [53, 0]
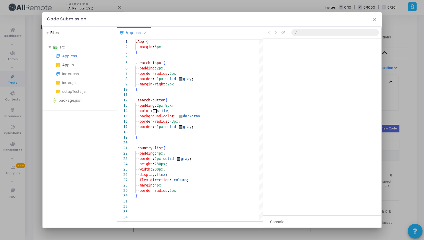
click at [71, 66] on div "App.js" at bounding box center [88, 65] width 52 height 7
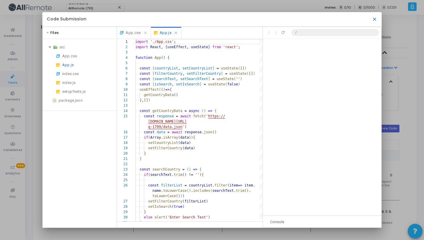
click at [374, 17] on mat-icon "close" at bounding box center [374, 19] width 5 height 5
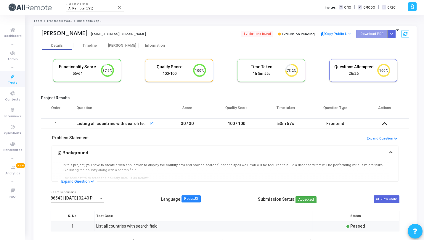
scroll to position [71, 0]
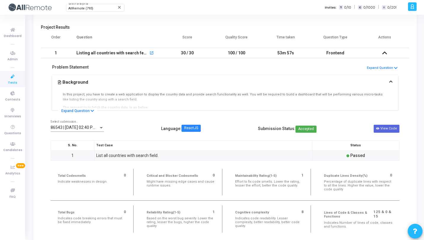
click at [16, 76] on icon at bounding box center [13, 76] width 12 height 7
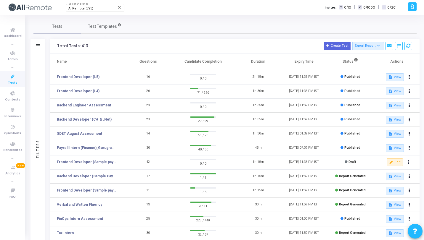
click at [19, 72] on link "Tests" at bounding box center [12, 79] width 25 height 16
click at [17, 74] on icon at bounding box center [13, 76] width 12 height 7
click at [79, 11] on div "AllRemote (793) Select Enterprise" at bounding box center [94, 7] width 53 height 9
type input "Cogn"
click at [82, 15] on span "CognitiveClouds Software (1101)" at bounding box center [103, 19] width 71 height 10
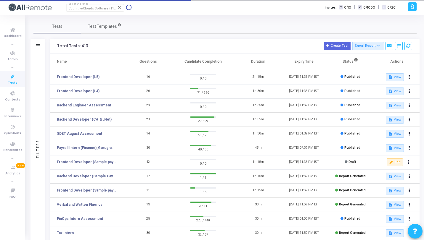
click at [14, 78] on icon at bounding box center [13, 76] width 12 height 7
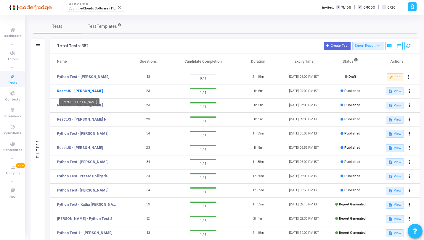
click at [73, 91] on link "ReactJS - Srishti Srivastava" at bounding box center [80, 91] width 46 height 5
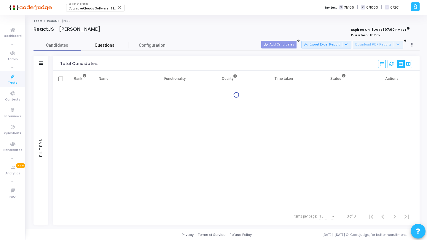
click at [95, 50] on link "Questions" at bounding box center [104, 45] width 47 height 10
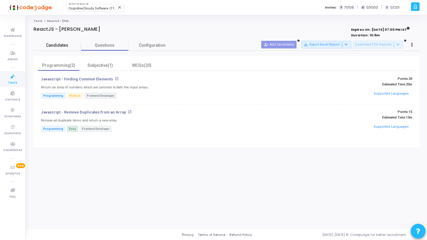
click at [58, 44] on span "Candidates" at bounding box center [56, 45] width 47 height 6
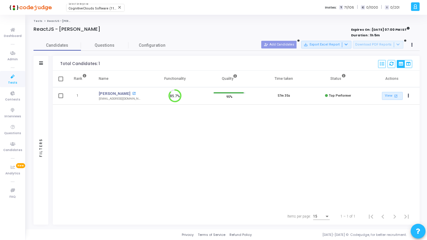
click at [133, 94] on mat-icon "open_in_new" at bounding box center [133, 93] width 3 height 3
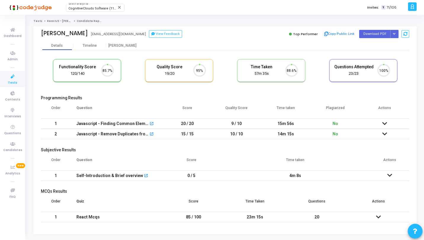
scroll to position [12, 15]
click at [83, 52] on div "Functionality Score 120/140 85.7% Quality Score 19/20 95% Time Taken calculated…" at bounding box center [225, 138] width 368 height 176
click at [89, 49] on div "Timeline" at bounding box center [89, 45] width 33 height 9
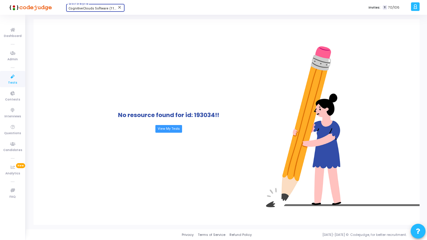
click at [70, 7] on span "CognitiveClouds Software (1101)" at bounding box center [93, 9] width 50 height 4
type input "Allre"
click at [71, 22] on span "AllRemote (793)" at bounding box center [103, 19] width 71 height 10
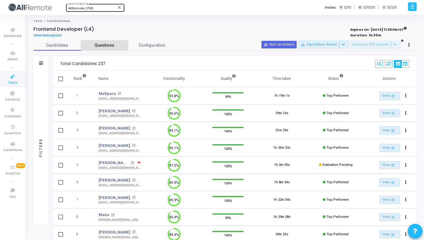
click at [105, 46] on span "Questions" at bounding box center [104, 45] width 47 height 6
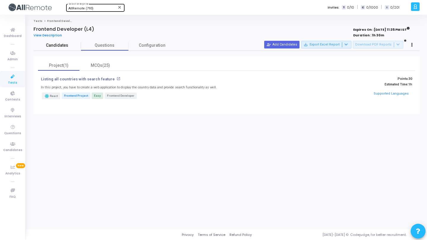
click at [69, 47] on span "Candidates" at bounding box center [56, 45] width 47 height 6
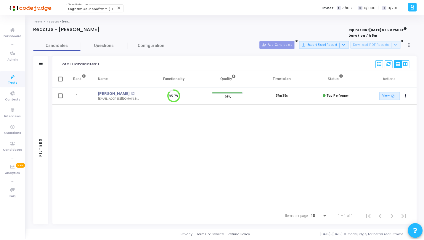
scroll to position [12, 15]
drag, startPoint x: 17, startPoint y: 75, endPoint x: 20, endPoint y: 40, distance: 34.5
click at [17, 75] on icon at bounding box center [13, 76] width 12 height 7
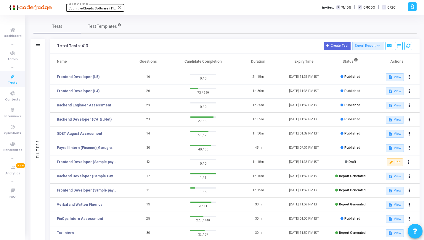
click at [88, 9] on span "CognitiveClouds Software (1101)" at bounding box center [93, 9] width 50 height 4
type input "Allre"
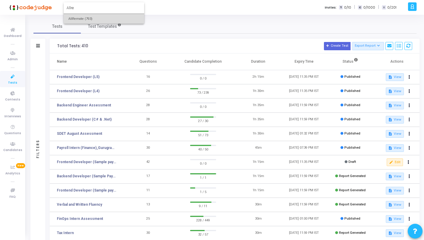
click at [81, 16] on span "AllRemote (793)" at bounding box center [103, 19] width 71 height 10
